Goal: Information Seeking & Learning: Learn about a topic

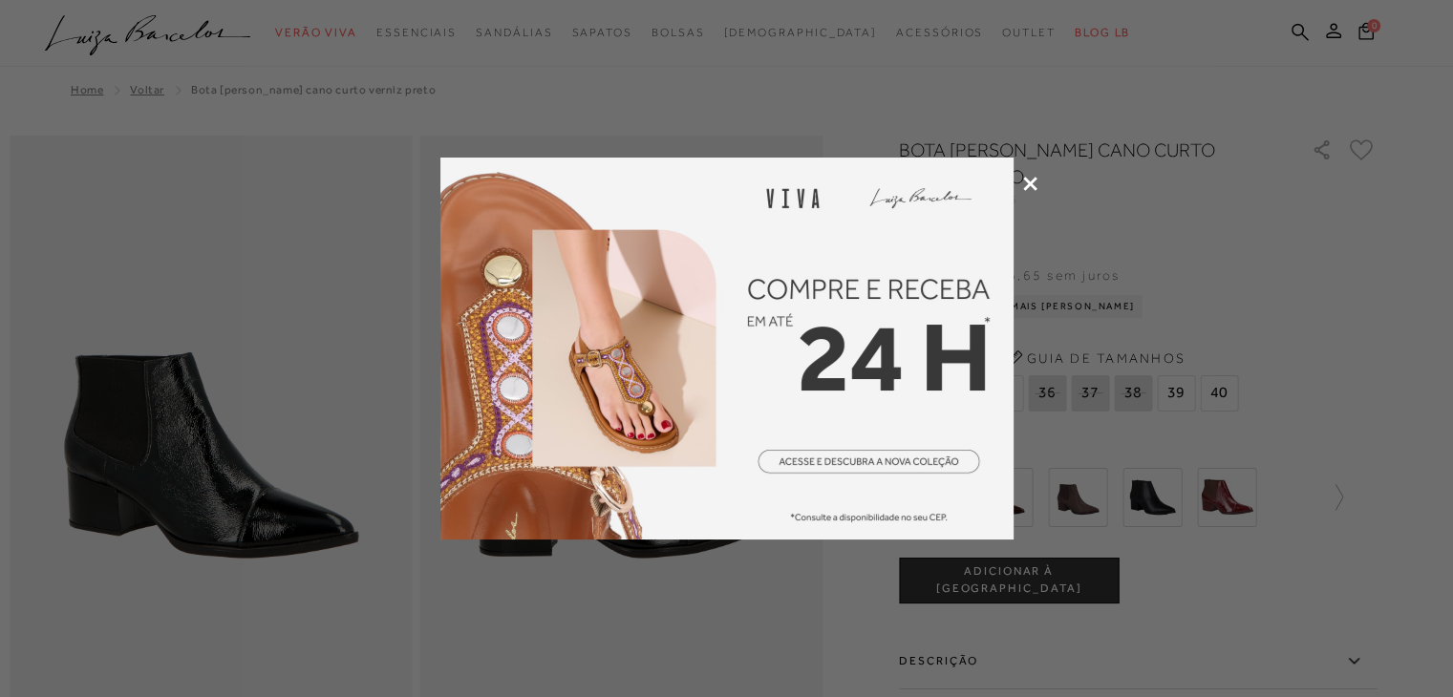
click at [1036, 182] on icon at bounding box center [1030, 184] width 14 height 14
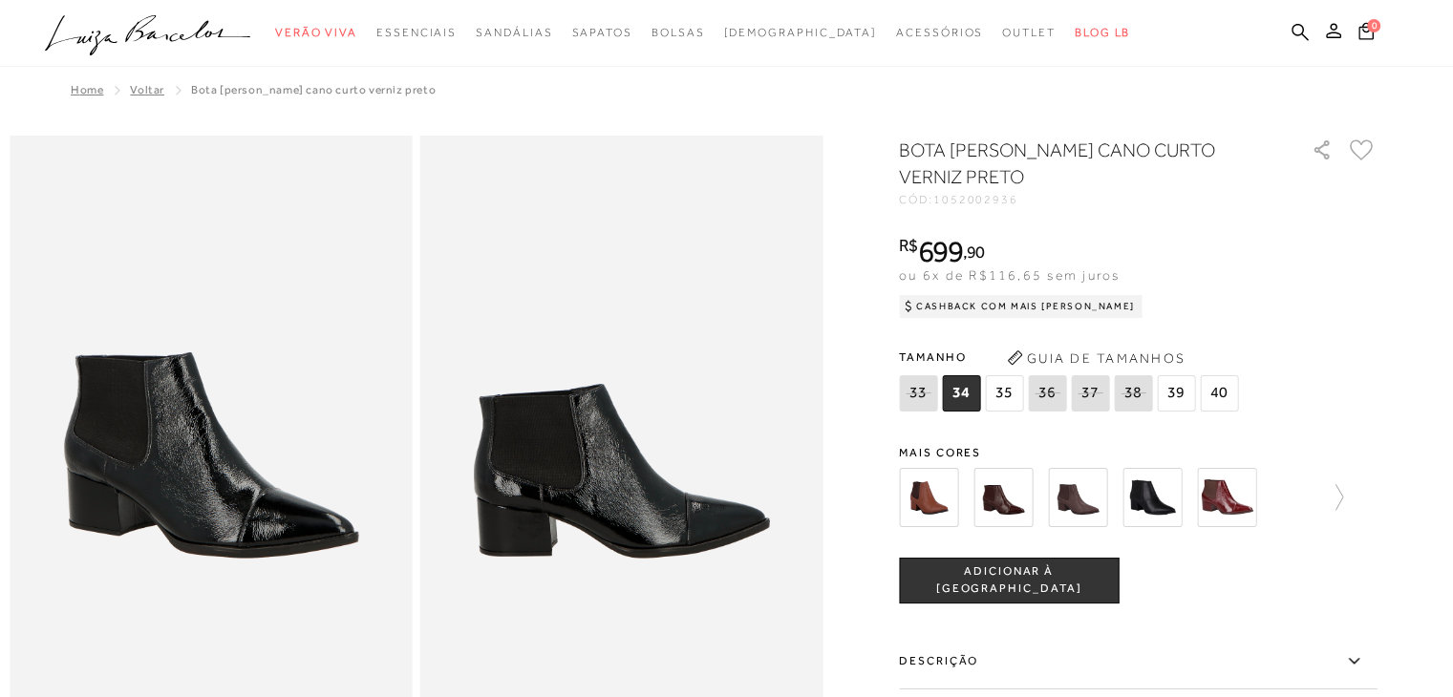
click at [929, 494] on img at bounding box center [928, 497] width 59 height 59
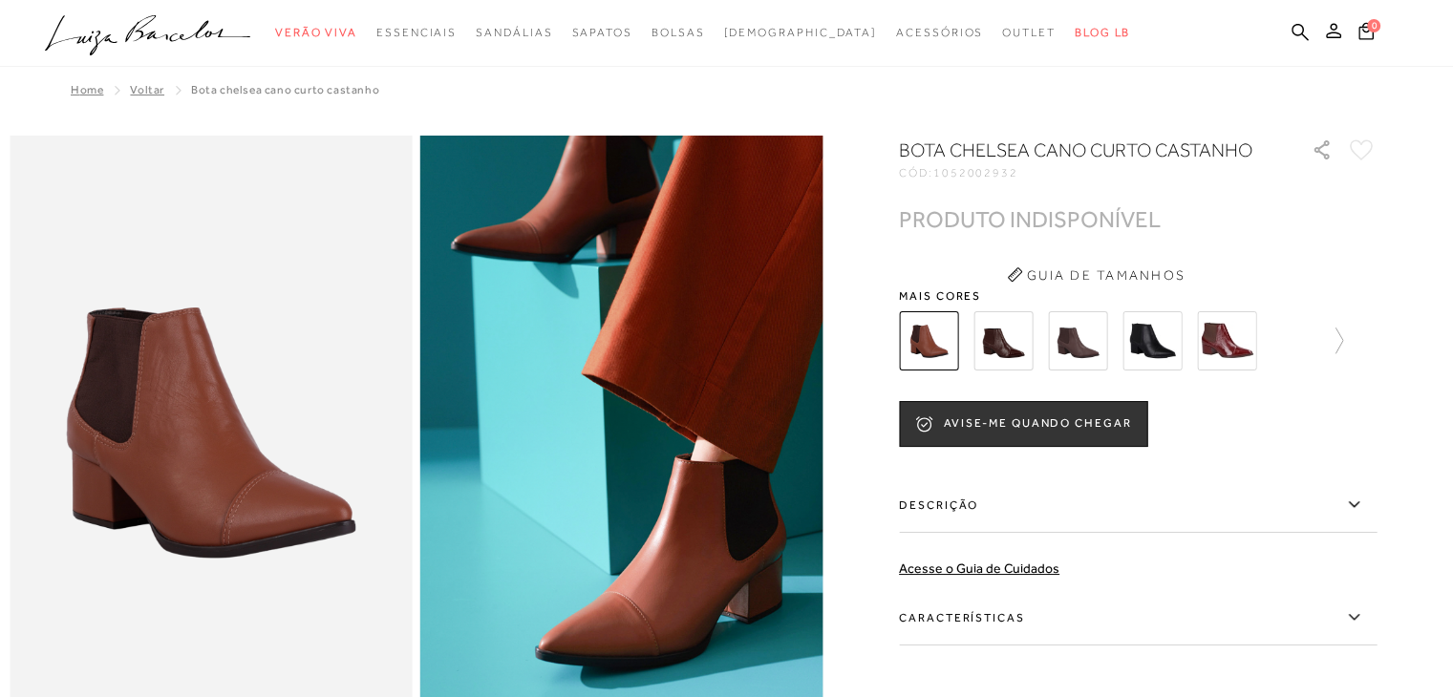
click at [1020, 346] on img at bounding box center [1002, 340] width 59 height 59
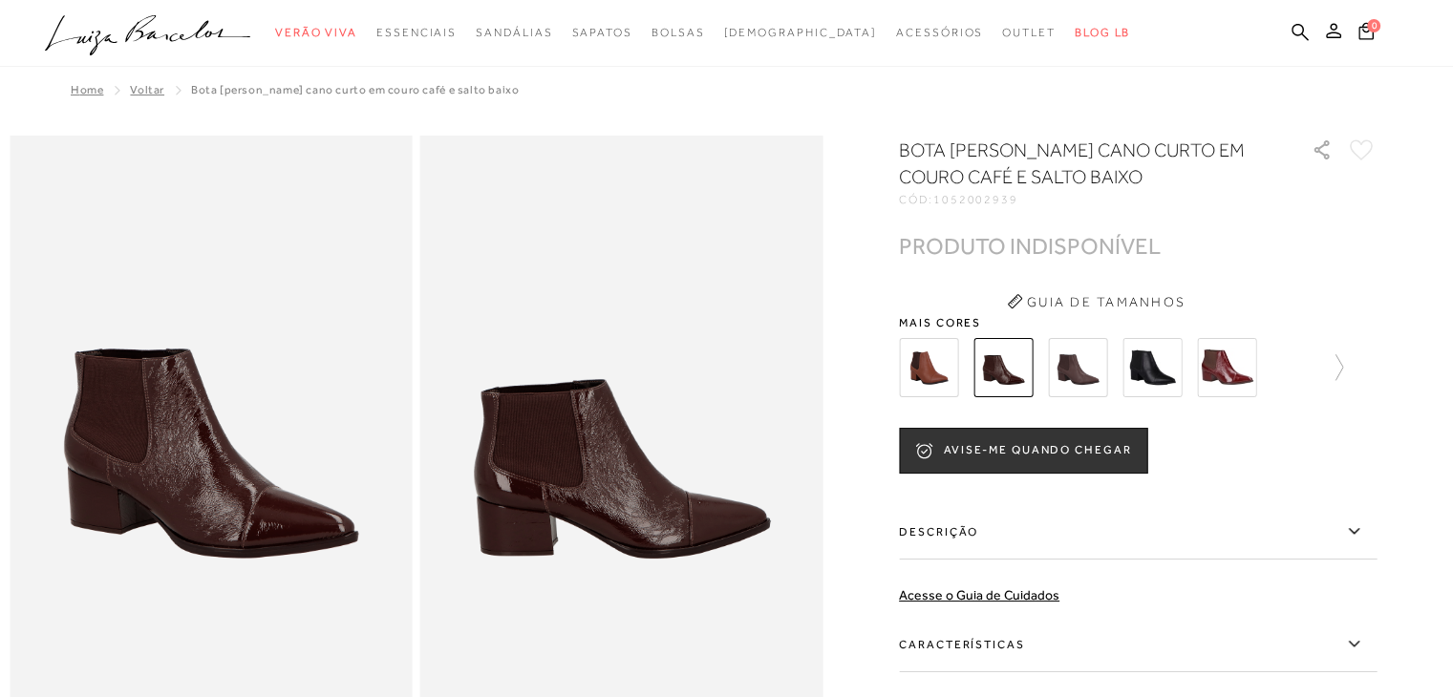
click at [1078, 369] on img at bounding box center [1077, 367] width 59 height 59
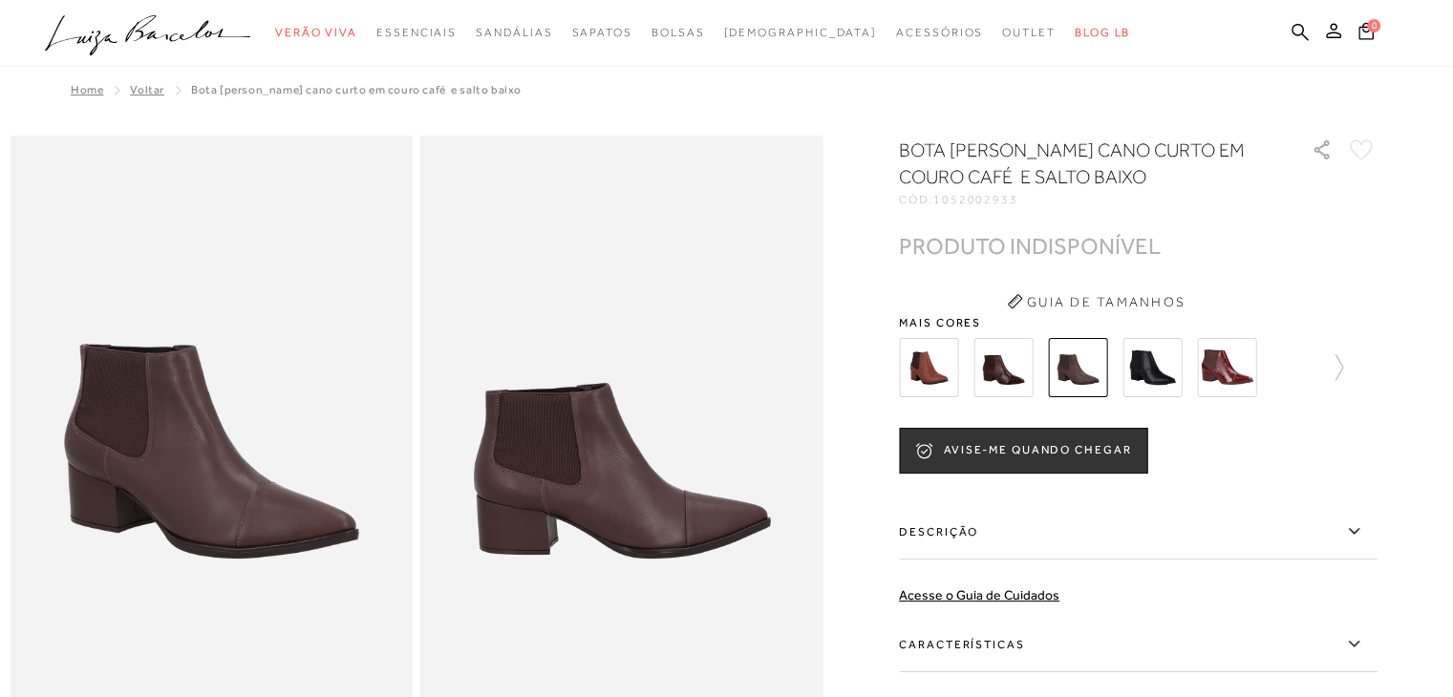
click at [1148, 368] on img at bounding box center [1152, 367] width 59 height 59
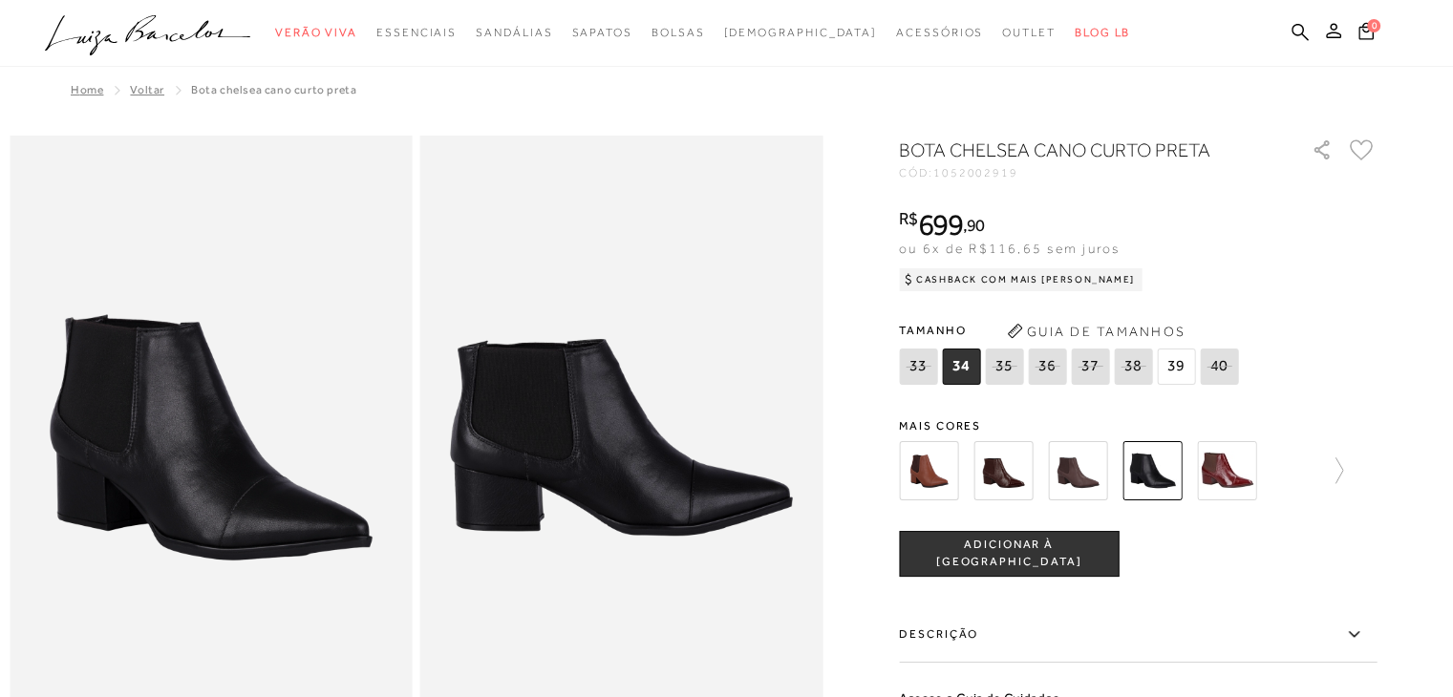
click at [1209, 468] on img at bounding box center [1226, 470] width 59 height 59
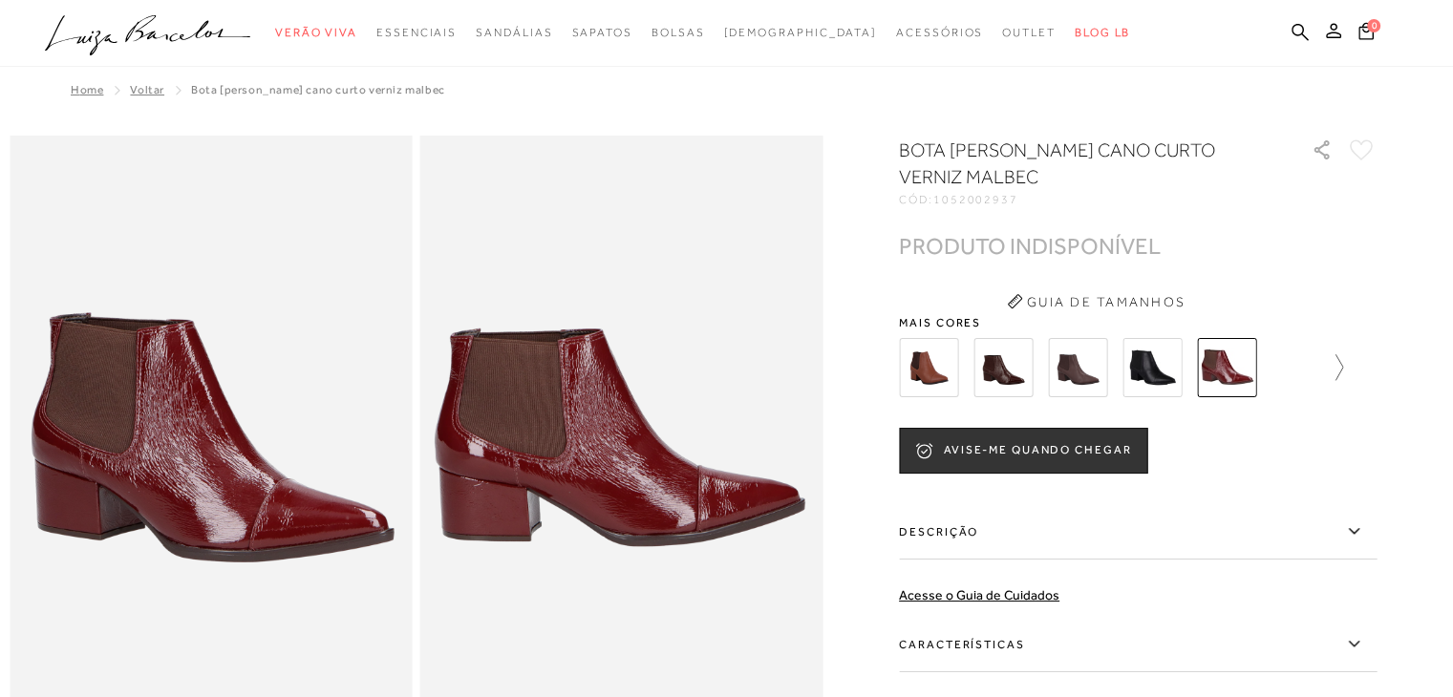
click at [1341, 368] on icon at bounding box center [1329, 367] width 27 height 27
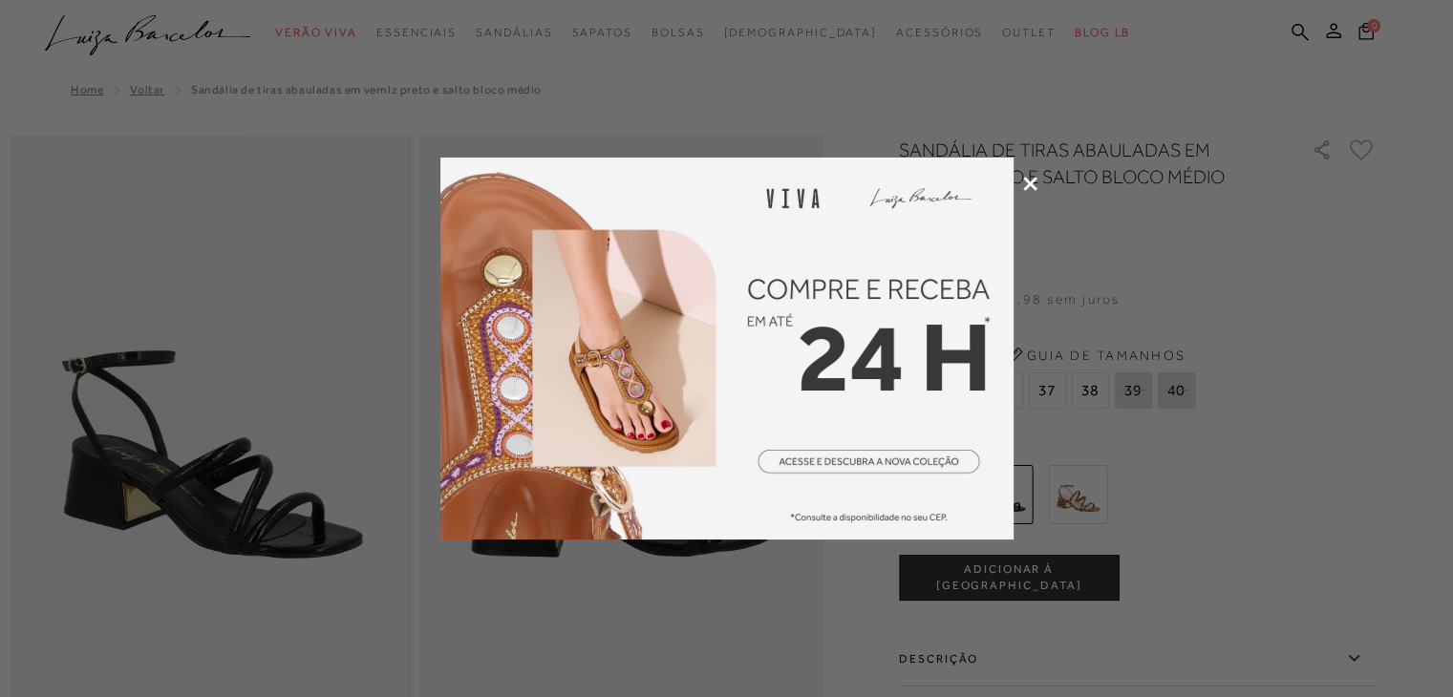
click at [1025, 183] on icon at bounding box center [1030, 184] width 14 height 14
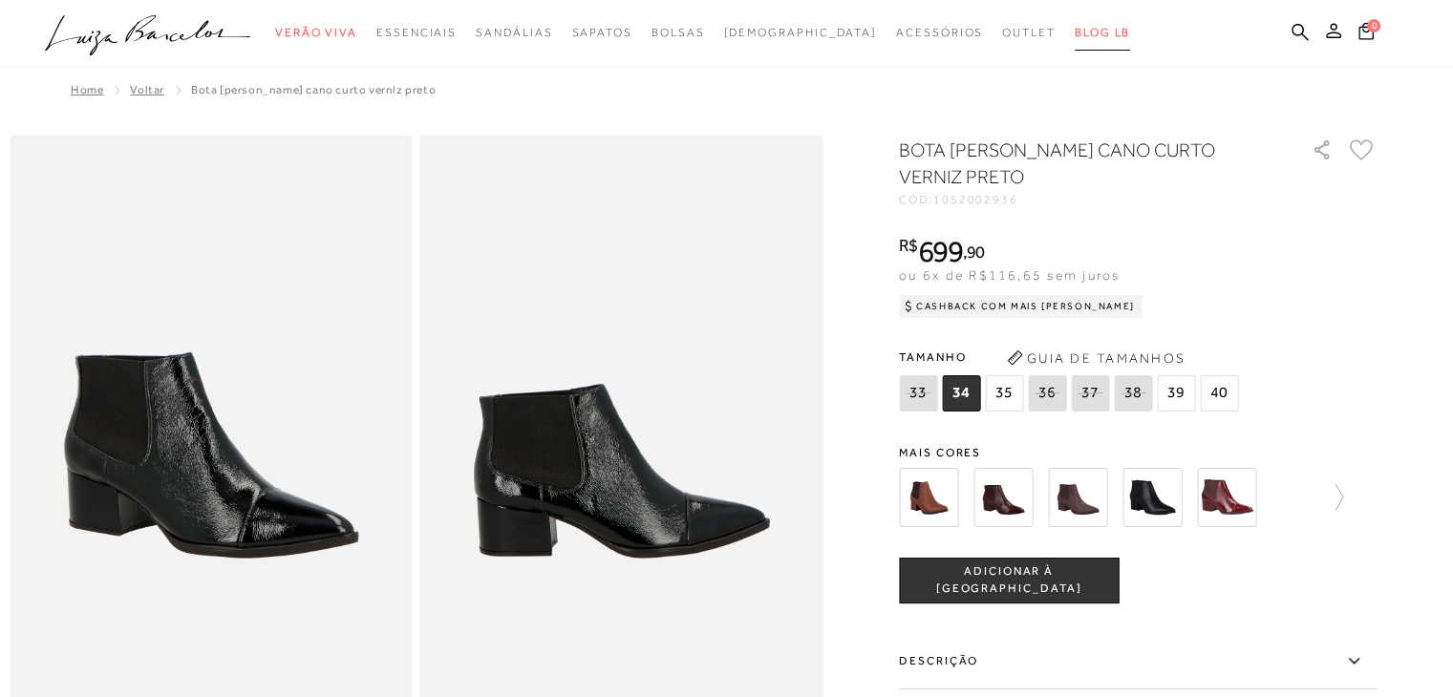
click at [1075, 33] on span "BLOG LB" at bounding box center [1102, 32] width 55 height 13
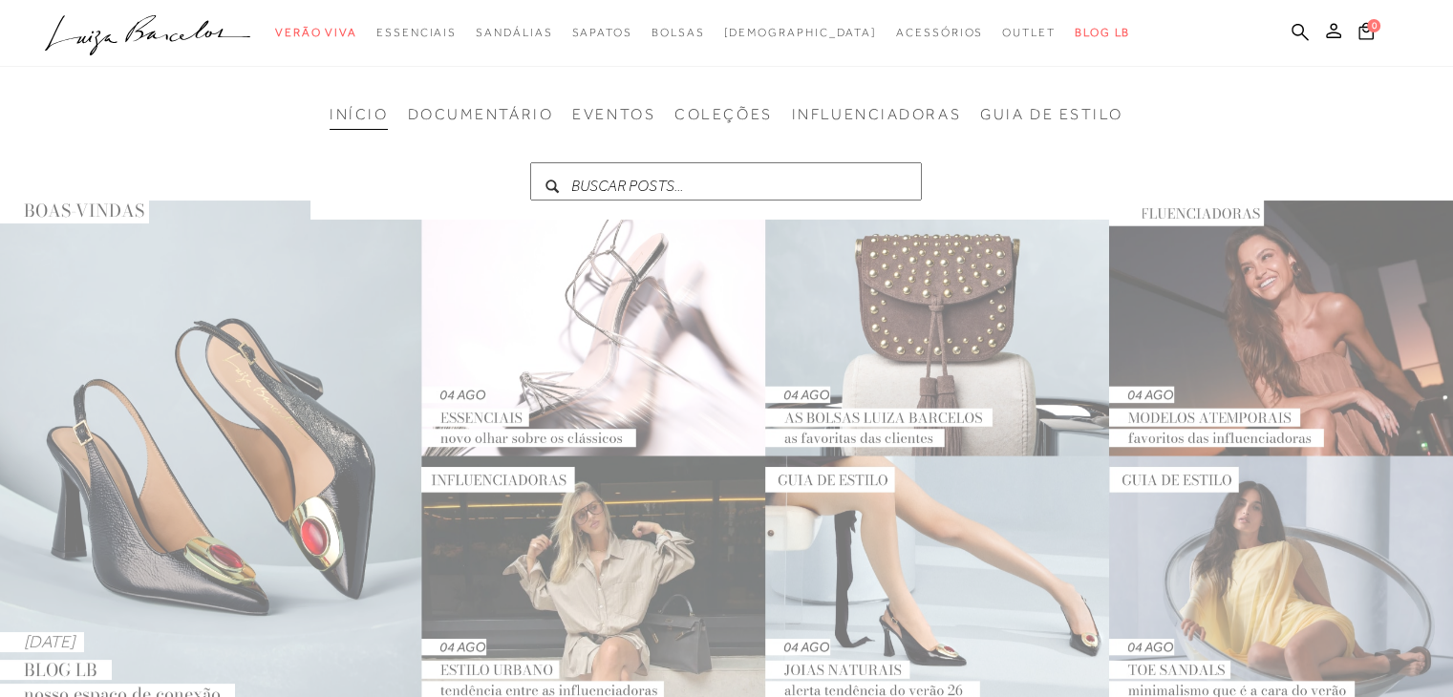
click at [1238, 357] on img at bounding box center [726, 456] width 1453 height 511
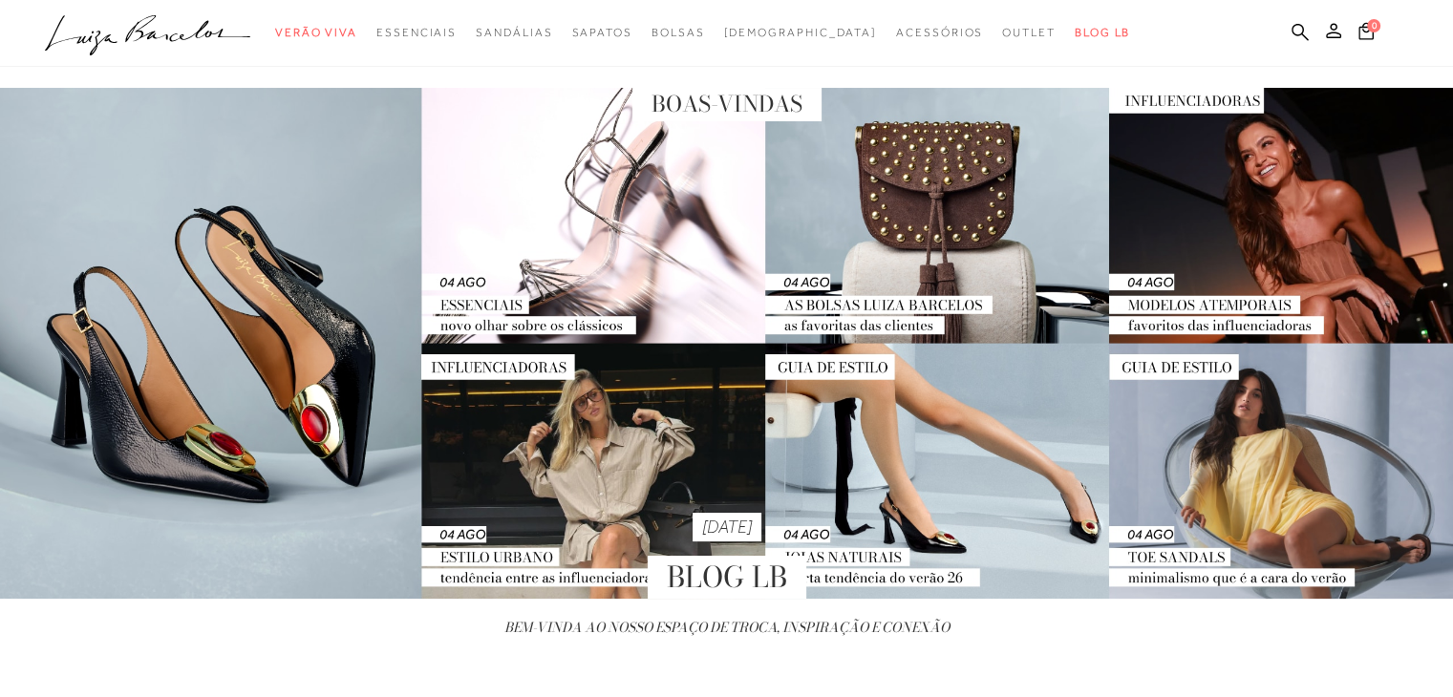
scroll to position [191, 0]
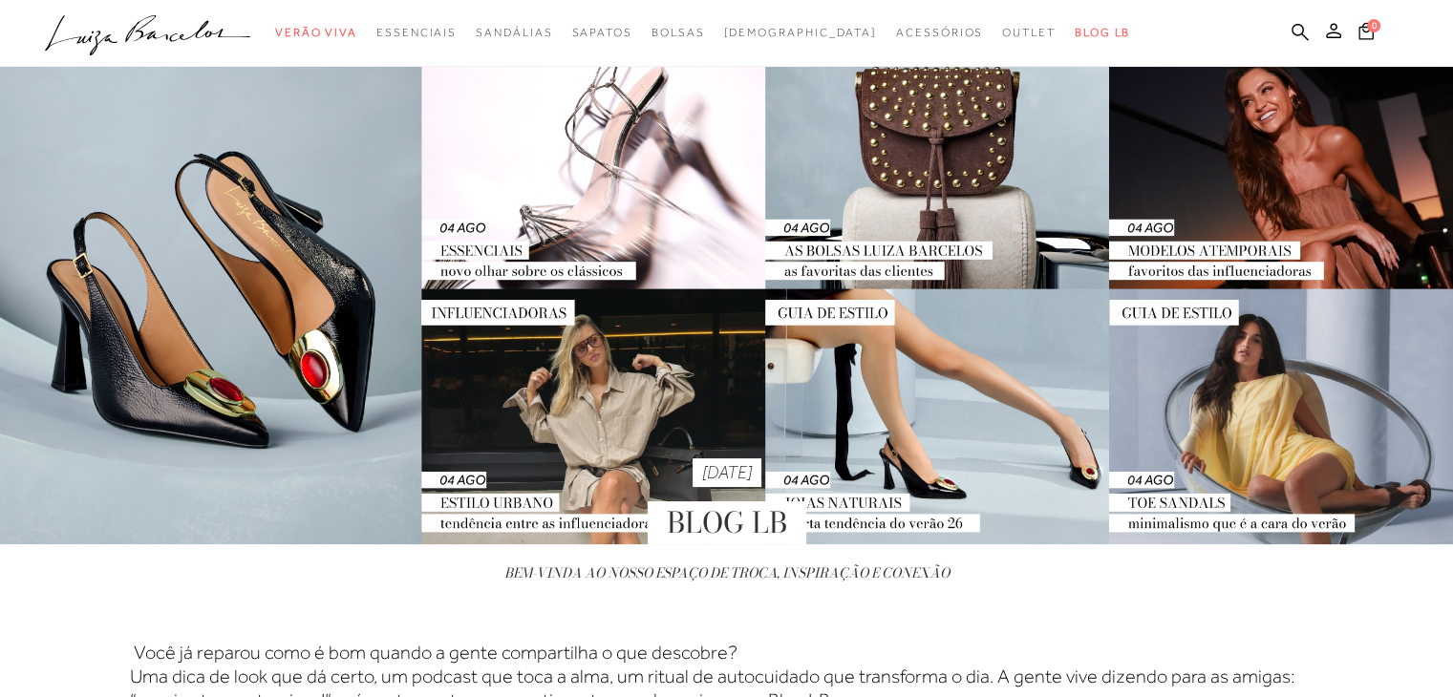
click at [1314, 419] on img at bounding box center [726, 288] width 1453 height 511
click at [1226, 413] on img at bounding box center [726, 288] width 1453 height 511
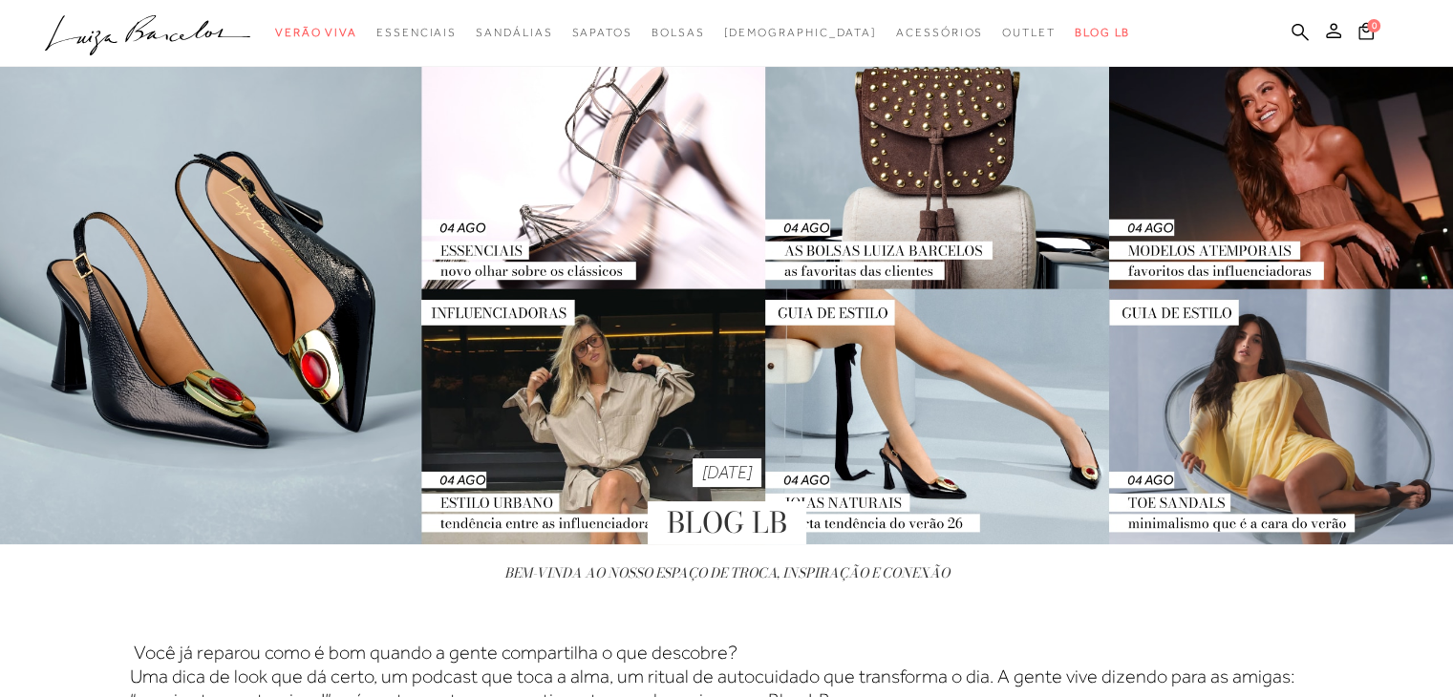
click at [834, 406] on img at bounding box center [726, 288] width 1453 height 511
click at [475, 374] on img at bounding box center [726, 288] width 1453 height 511
click at [585, 257] on img at bounding box center [726, 288] width 1453 height 511
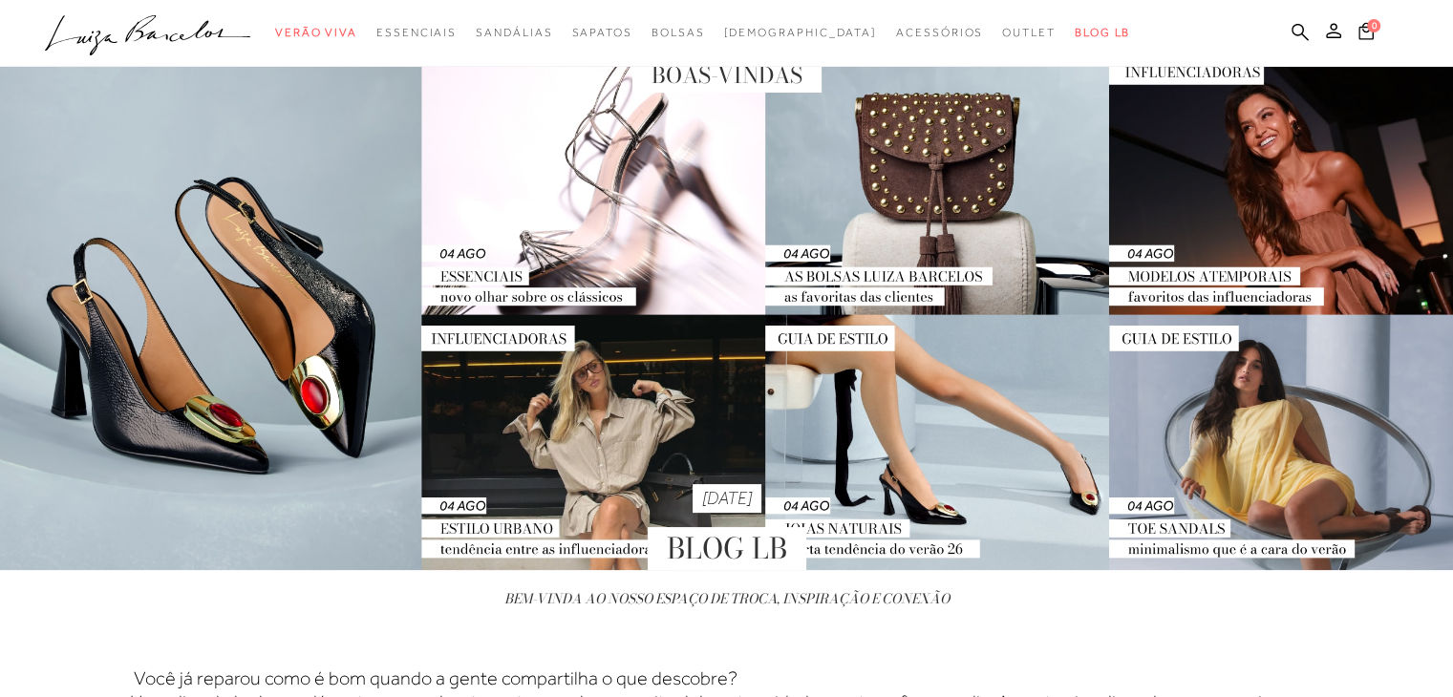
scroll to position [0, 0]
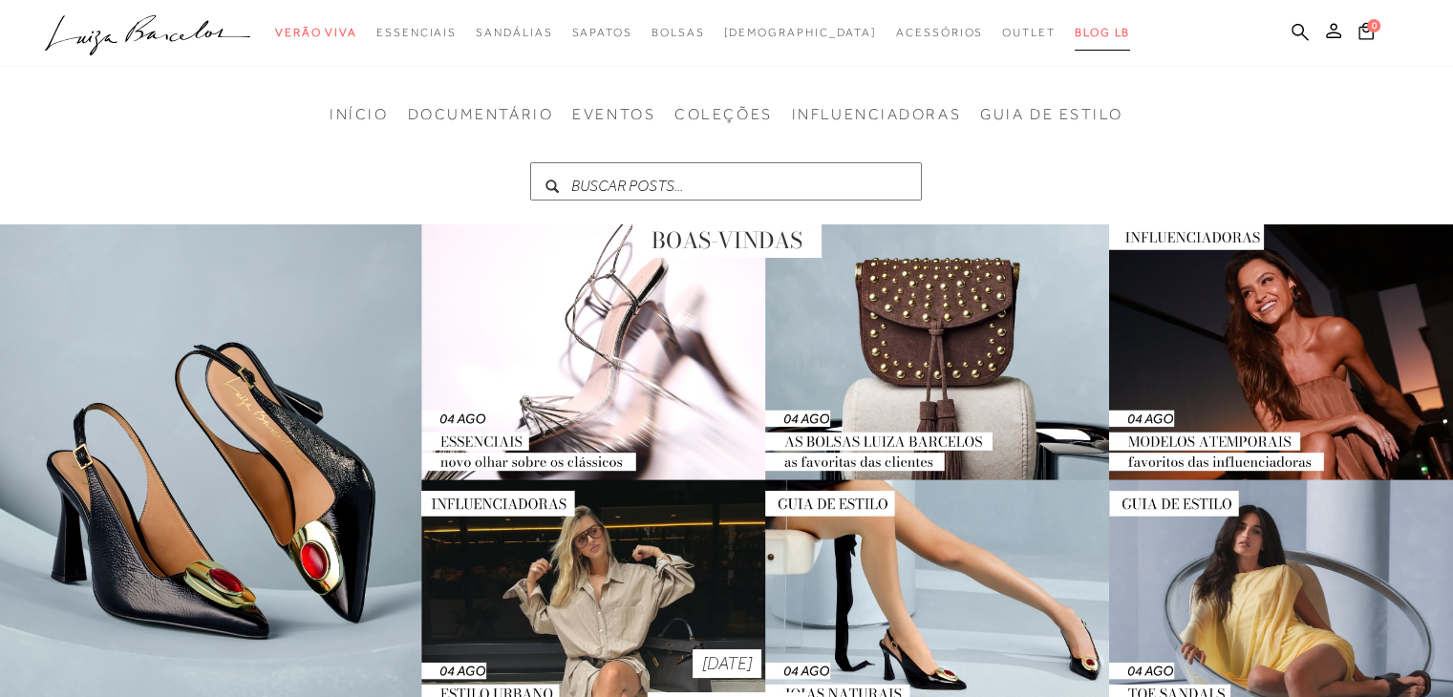
click at [1075, 35] on span "BLOG LB" at bounding box center [1102, 32] width 55 height 13
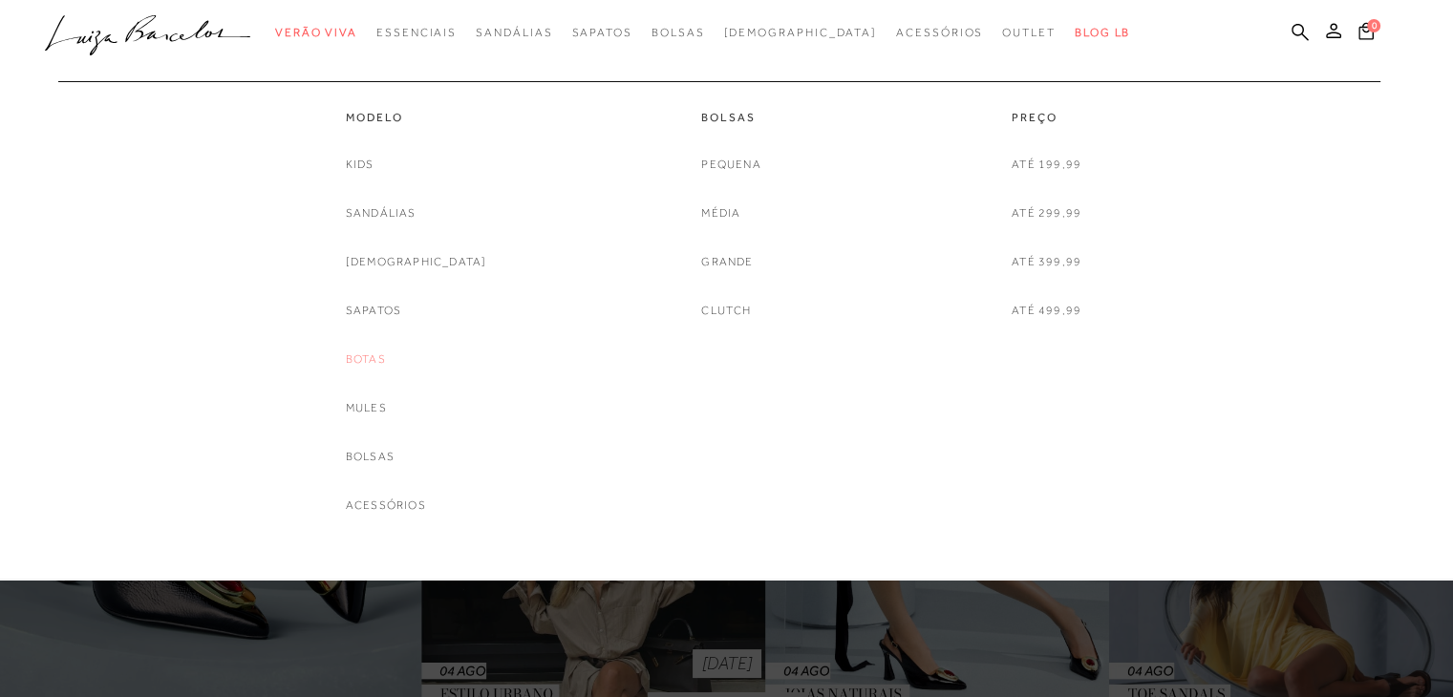
click at [386, 357] on link "Botas" at bounding box center [366, 360] width 40 height 20
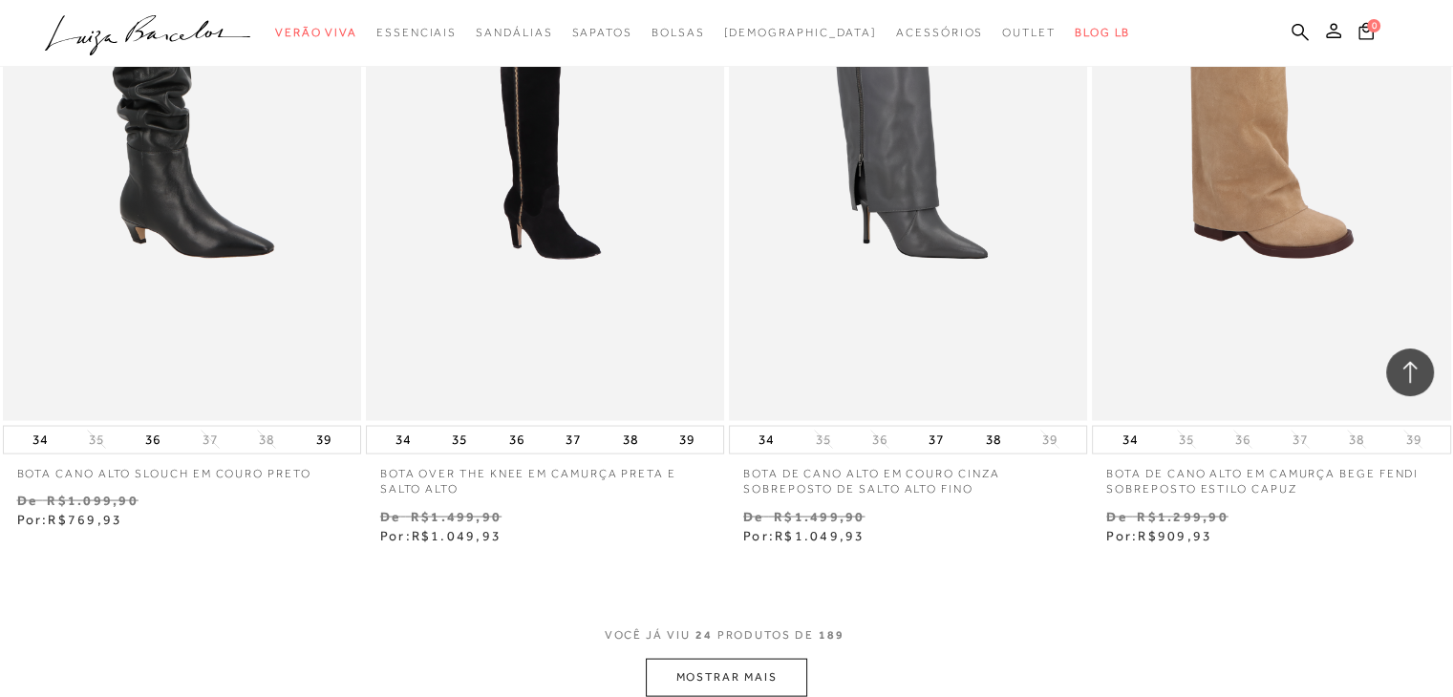
scroll to position [3821, 0]
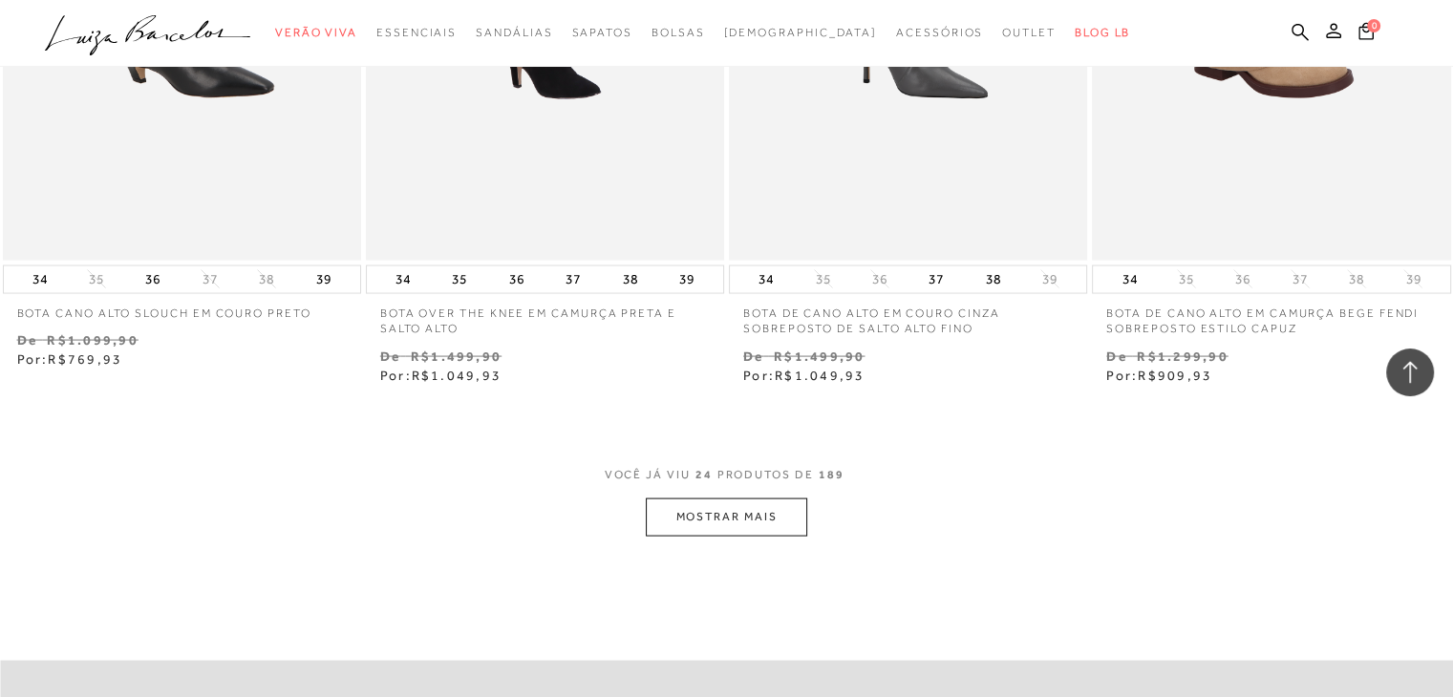
click at [718, 506] on button "MOSTRAR MAIS" at bounding box center [726, 517] width 160 height 37
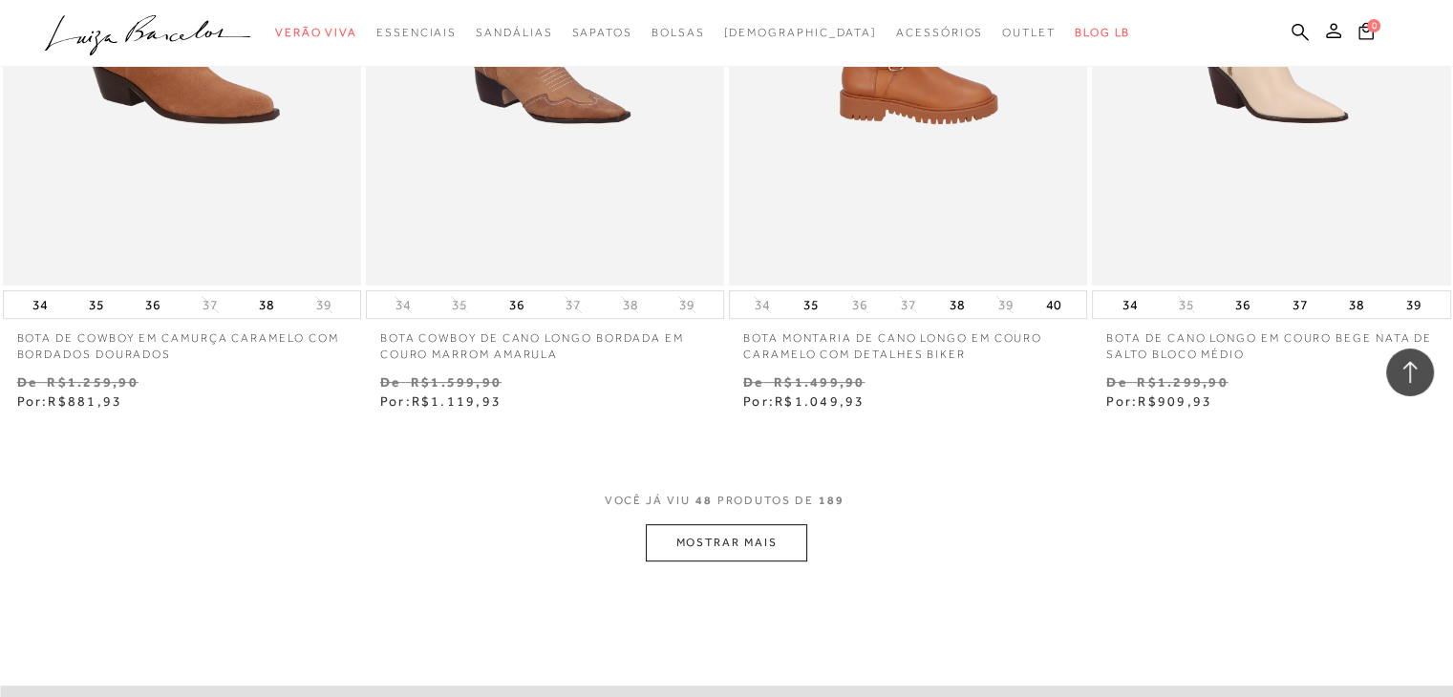
scroll to position [7929, 0]
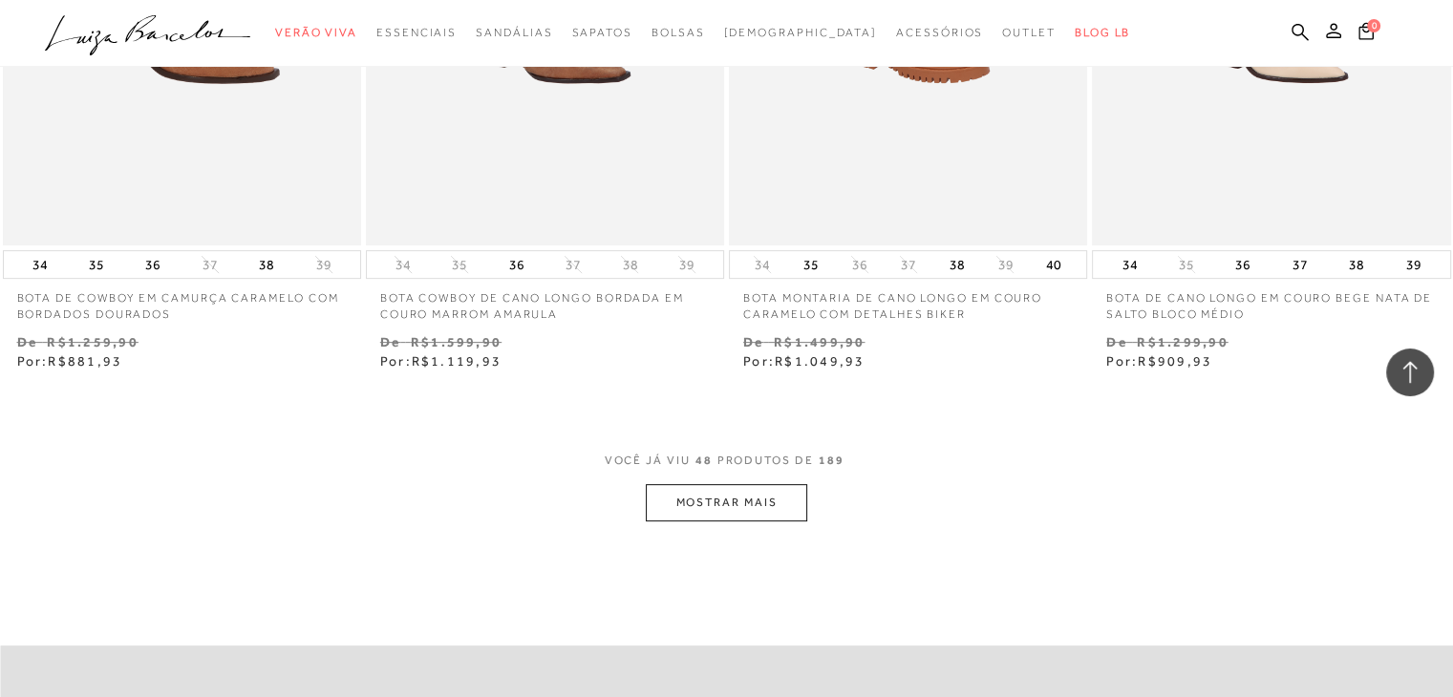
click at [683, 500] on button "MOSTRAR MAIS" at bounding box center [726, 502] width 160 height 37
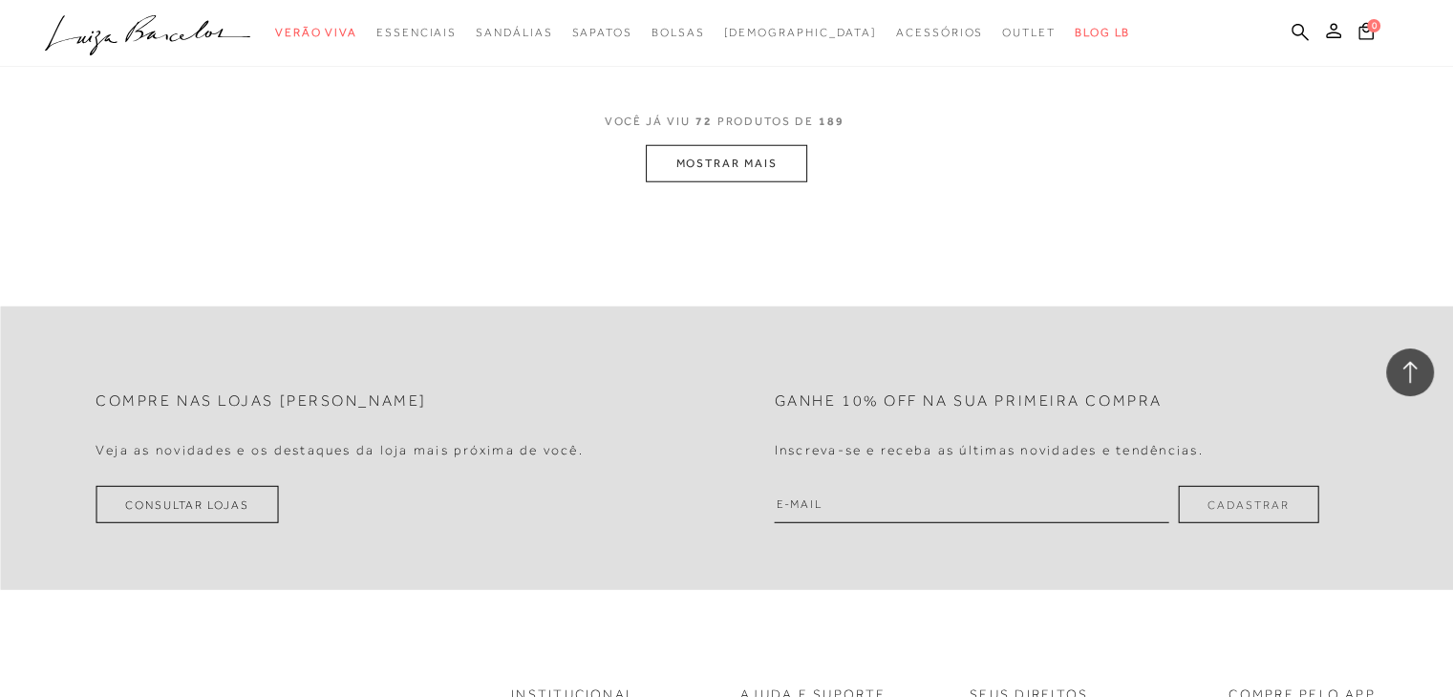
scroll to position [12419, 0]
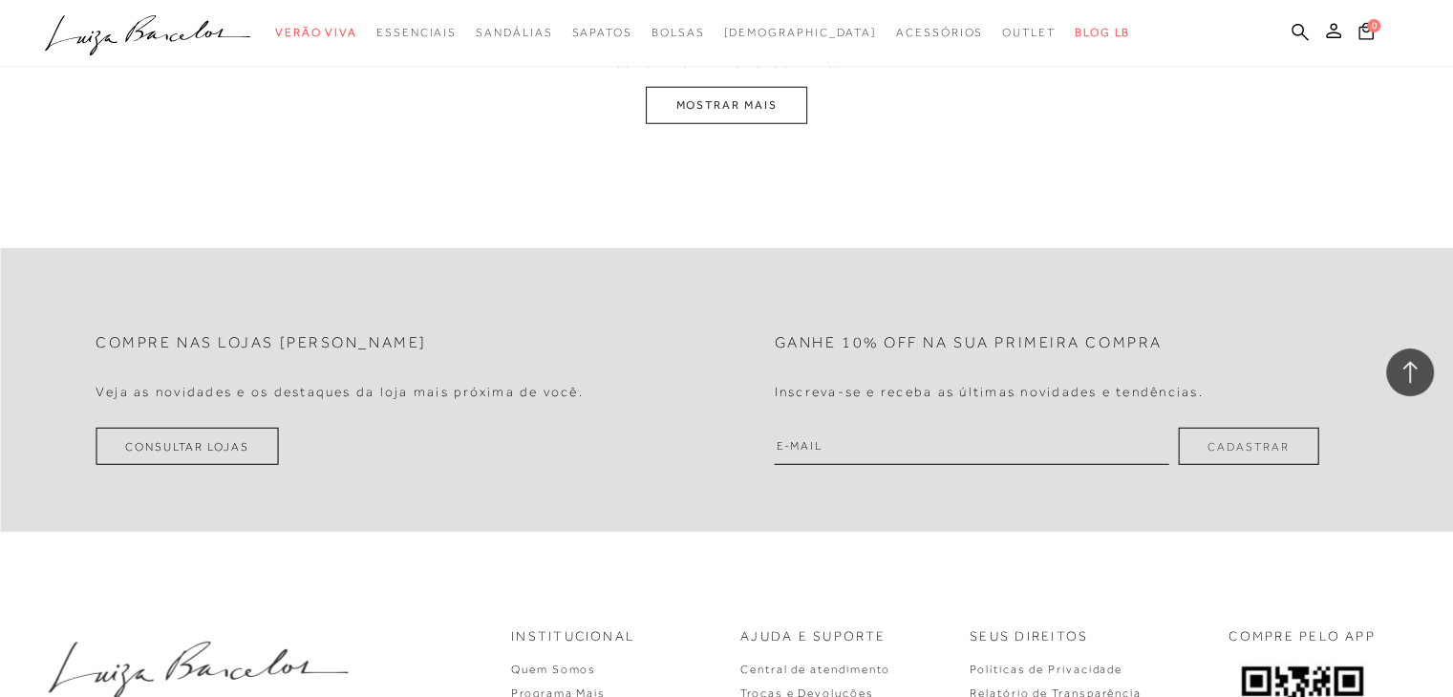
click at [704, 101] on button "MOSTRAR MAIS" at bounding box center [726, 105] width 160 height 37
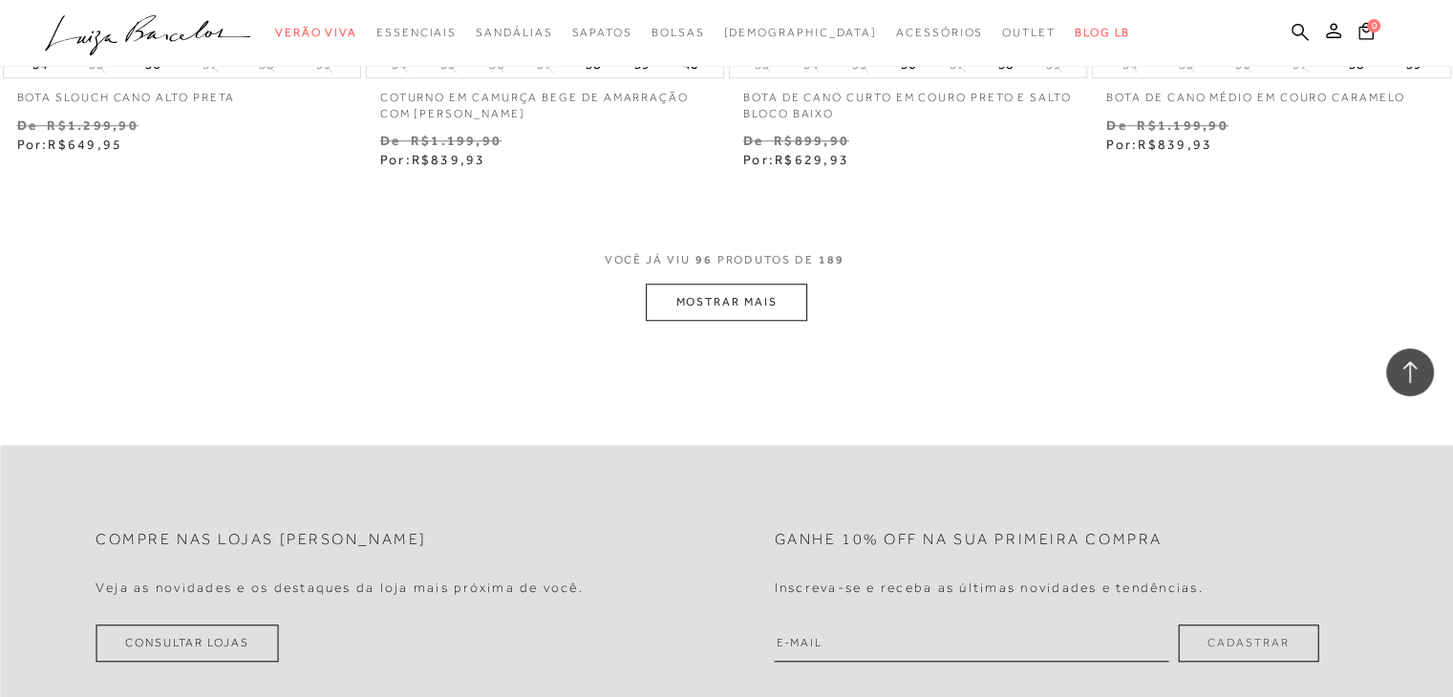
scroll to position [16295, 0]
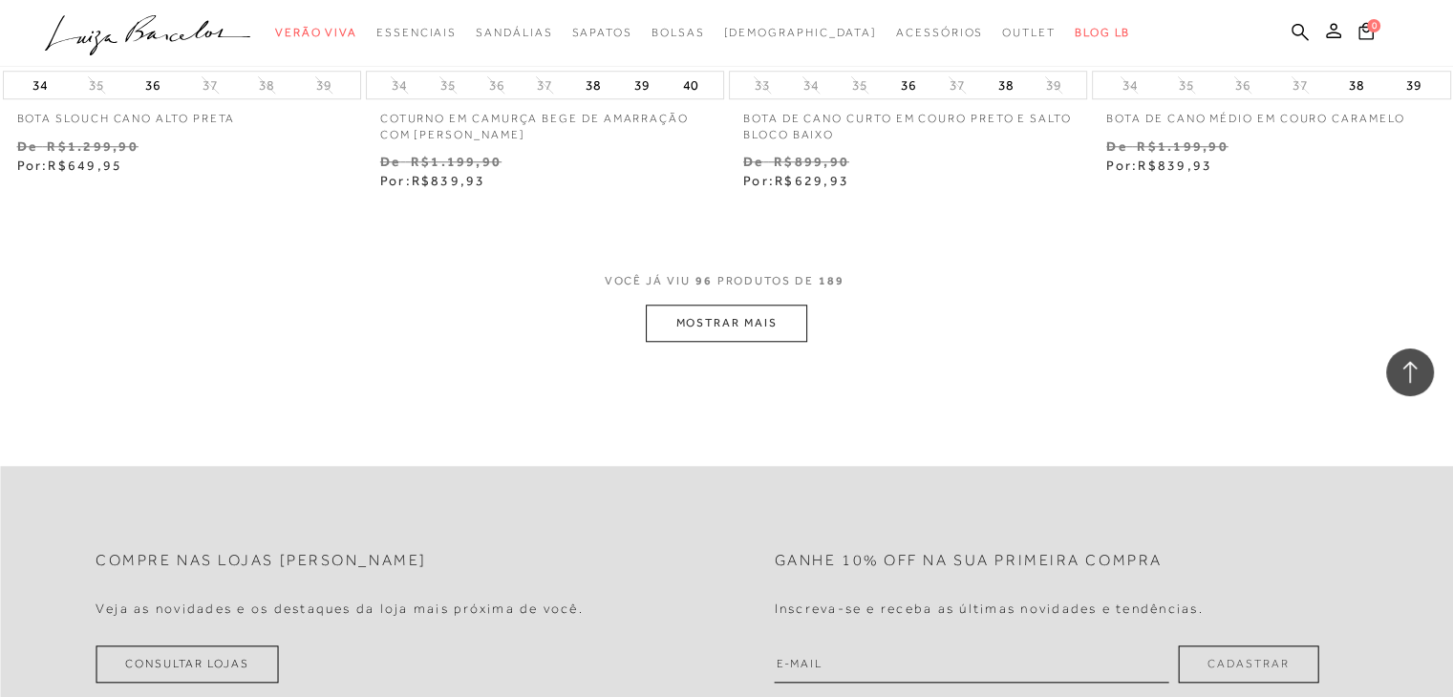
click at [709, 327] on button "MOSTRAR MAIS" at bounding box center [726, 323] width 160 height 37
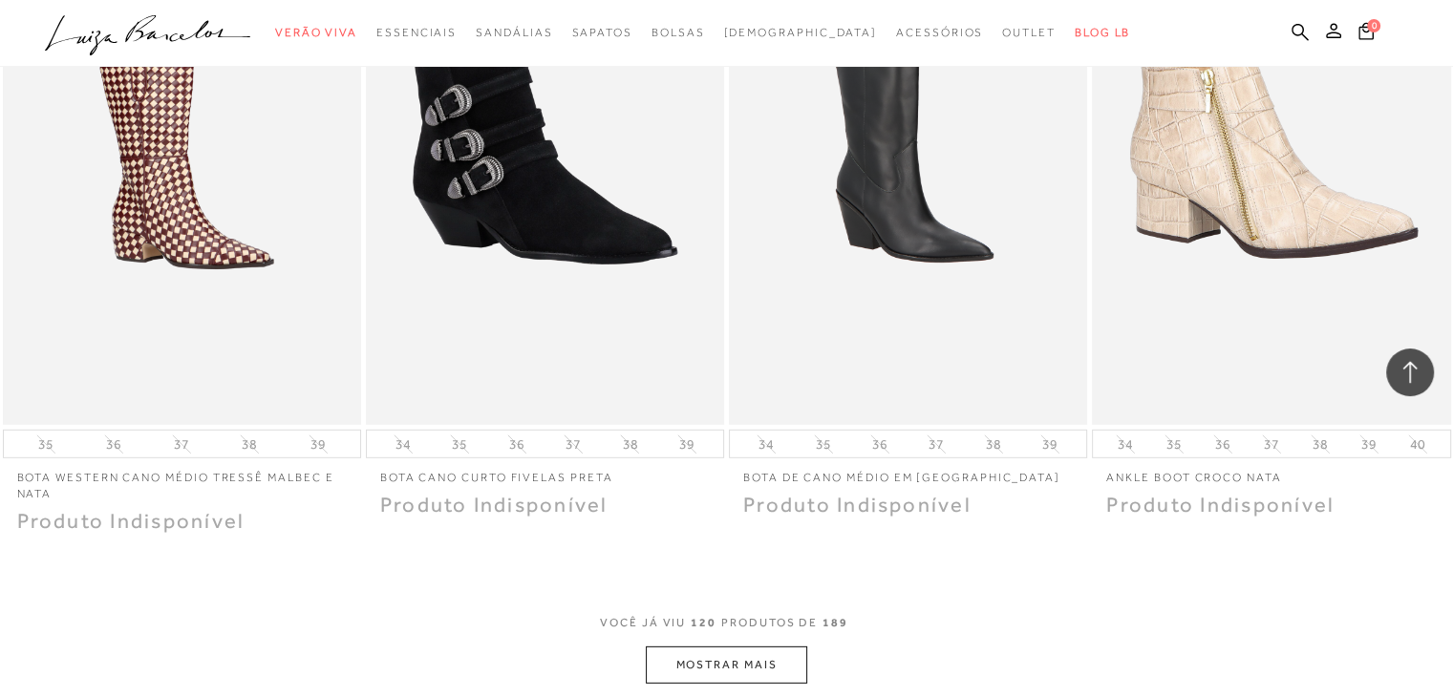
scroll to position [20212, 0]
